Goal: Download file/media

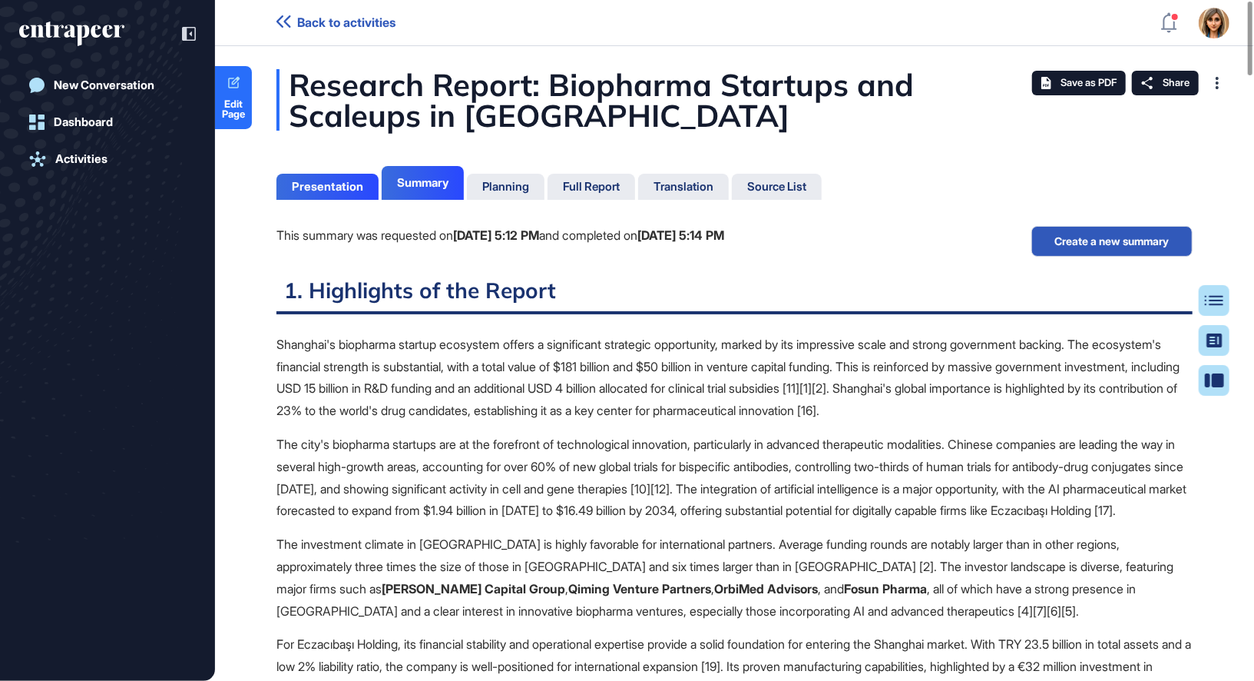
scroll to position [605, 4]
click at [1064, 78] on span "Save as PDF" at bounding box center [1089, 83] width 56 height 12
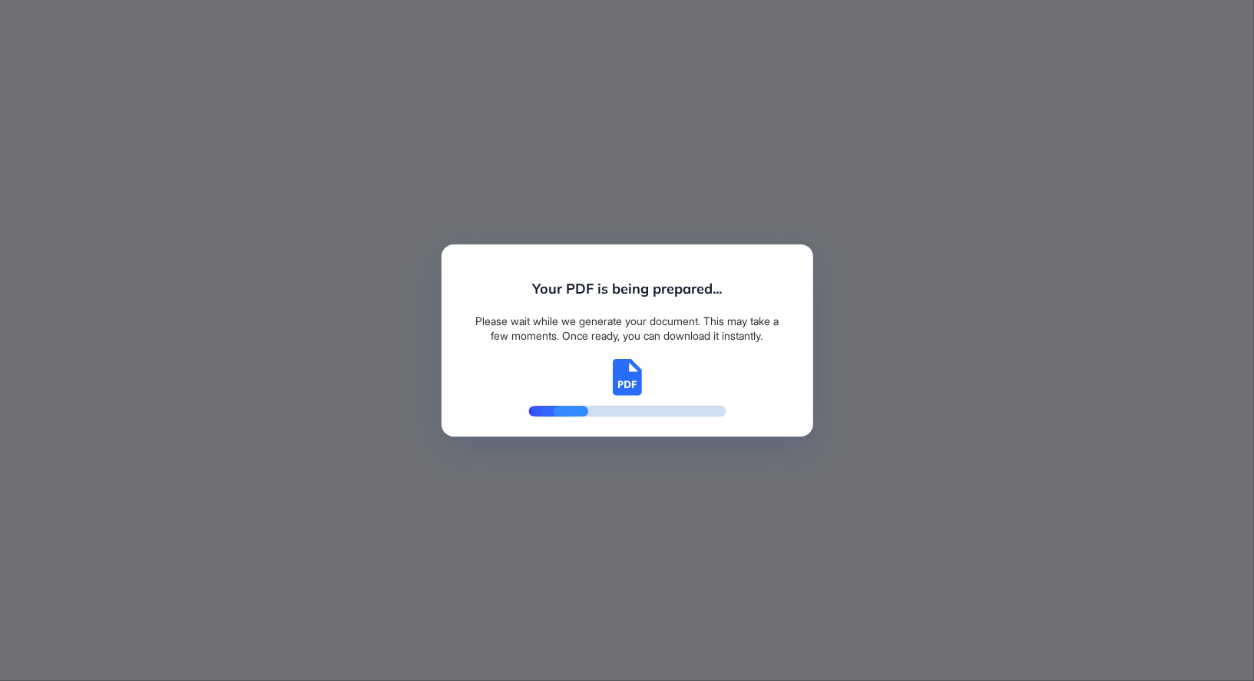
scroll to position [6, 1]
